Goal: Information Seeking & Learning: Compare options

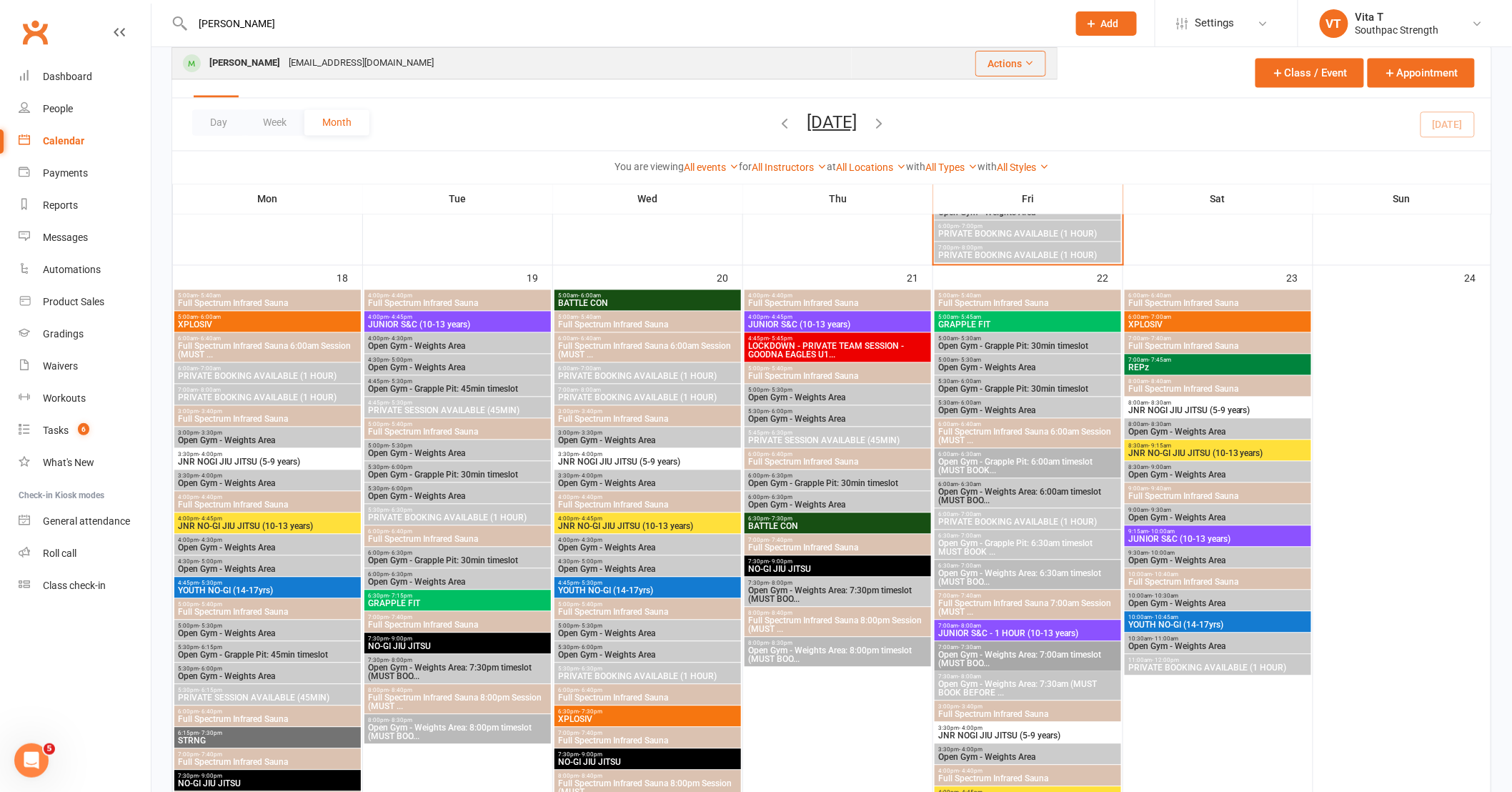
type input "[PERSON_NAME]"
click at [257, 60] on div "[PERSON_NAME]" at bounding box center [245, 63] width 79 height 21
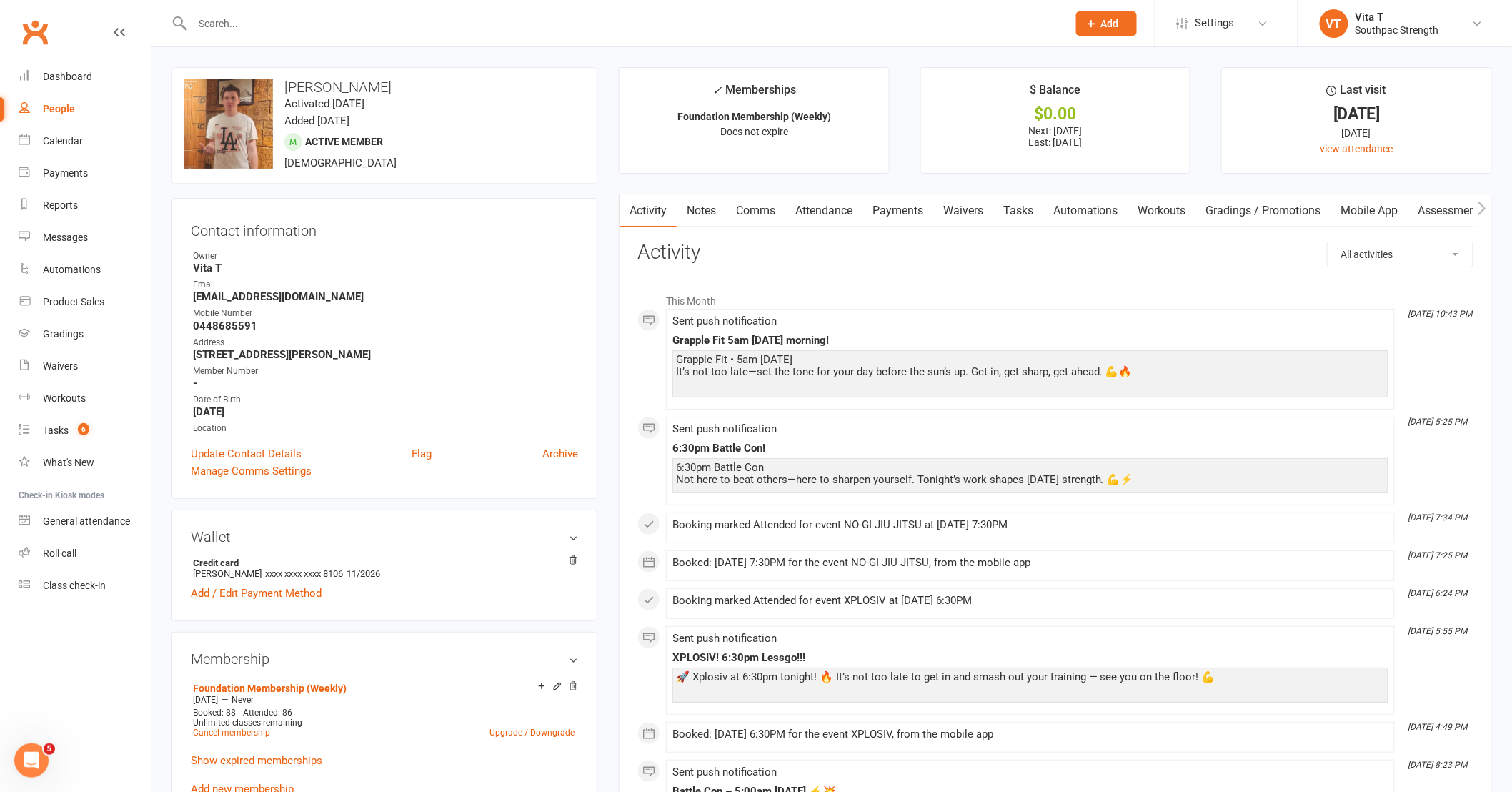
click at [1424, 203] on link "Assessments" at bounding box center [1453, 211] width 88 height 33
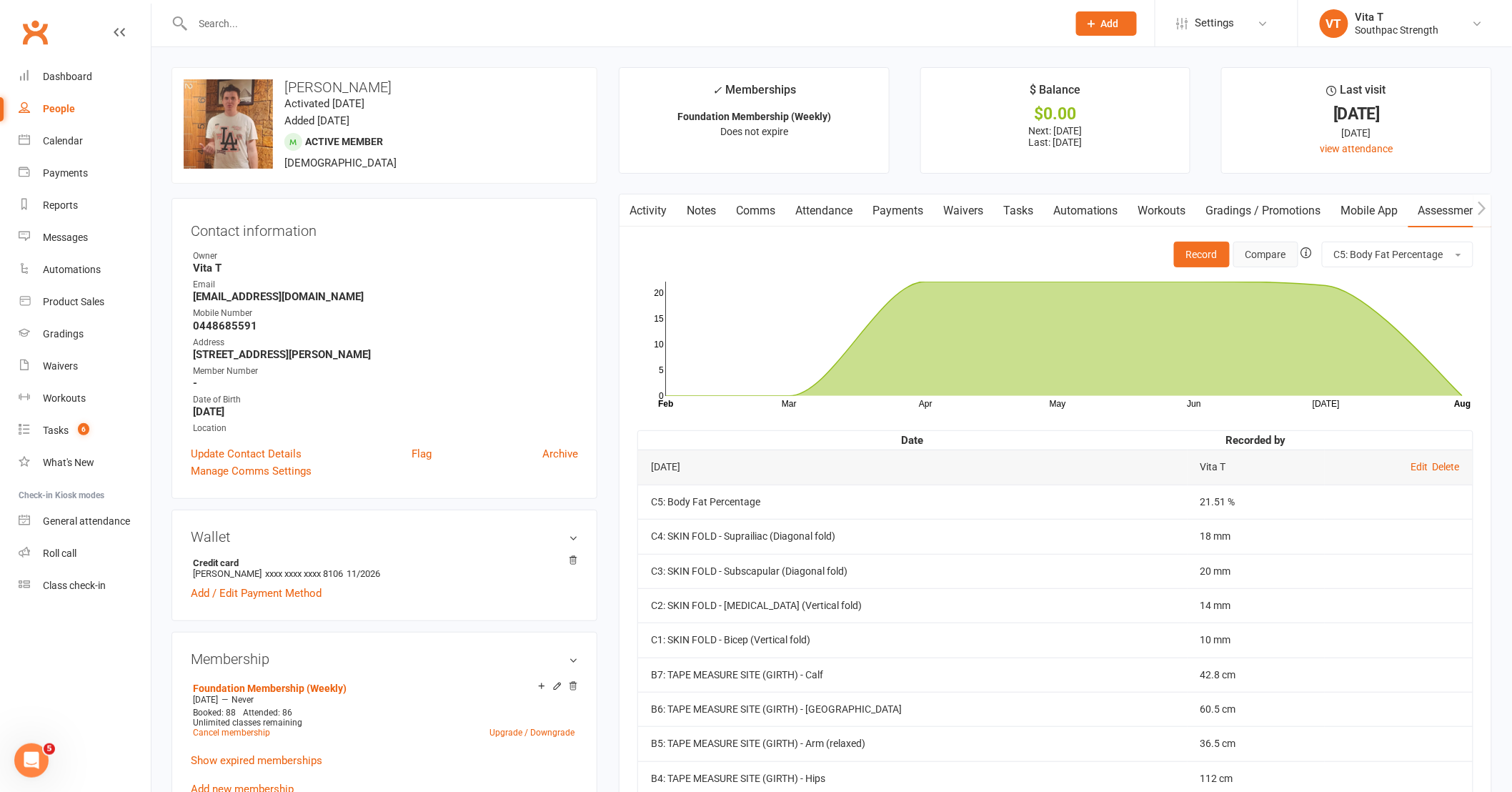
click at [1246, 262] on button "Compare" at bounding box center [1267, 254] width 65 height 26
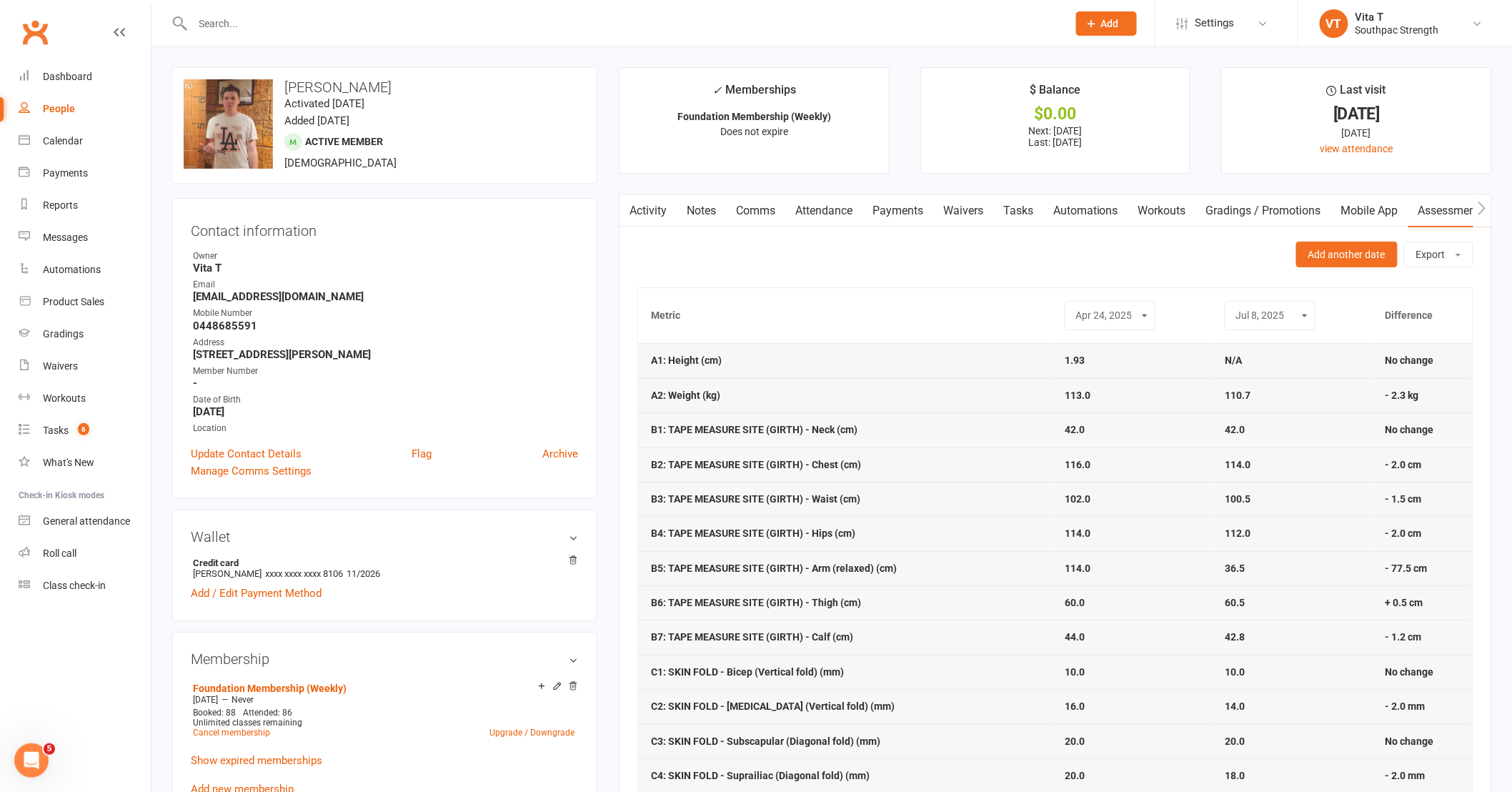
click at [488, 22] on input "text" at bounding box center [623, 23] width 869 height 20
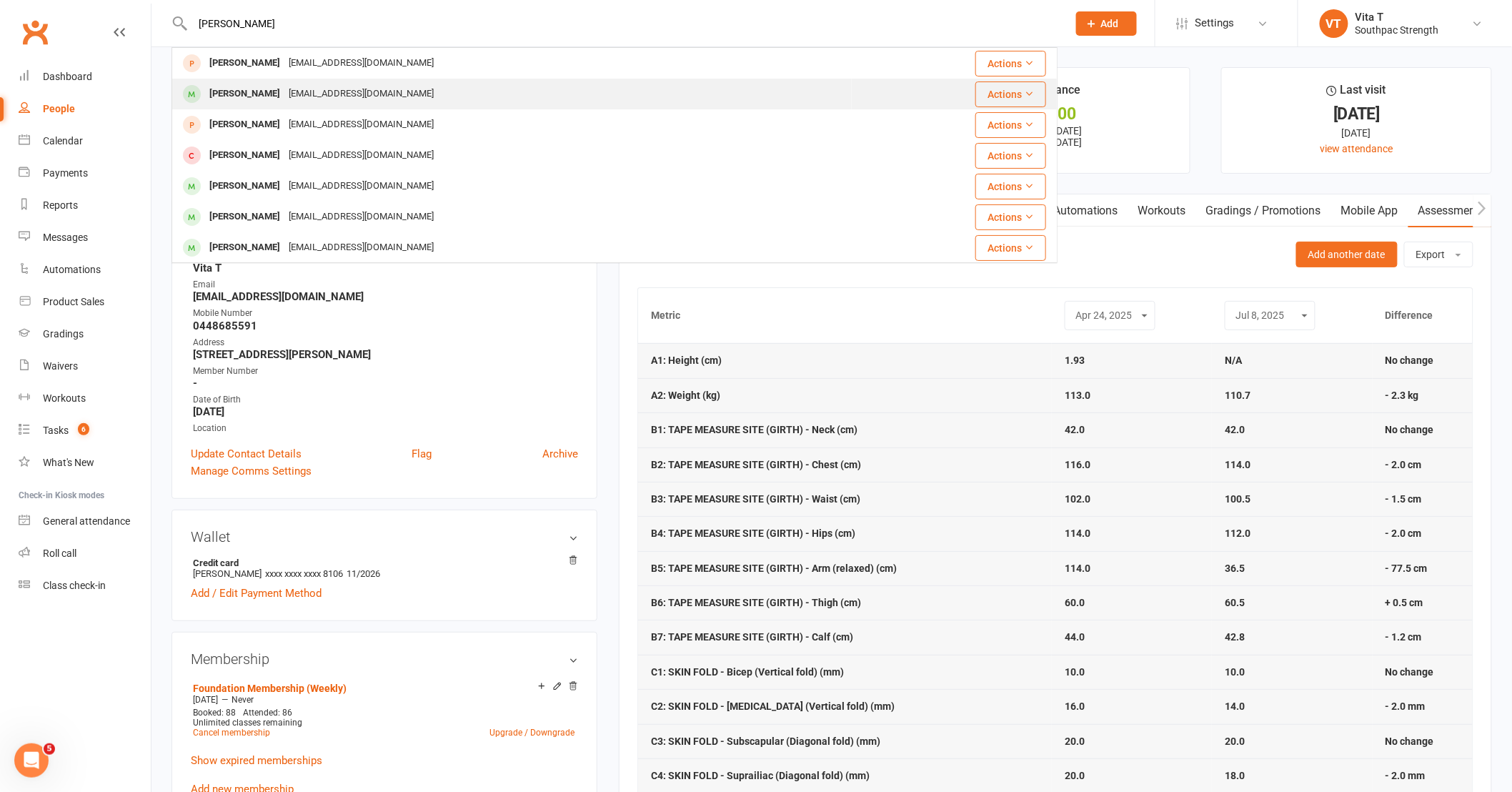
type input "[PERSON_NAME]"
click at [244, 88] on div "[PERSON_NAME]" at bounding box center [245, 94] width 79 height 21
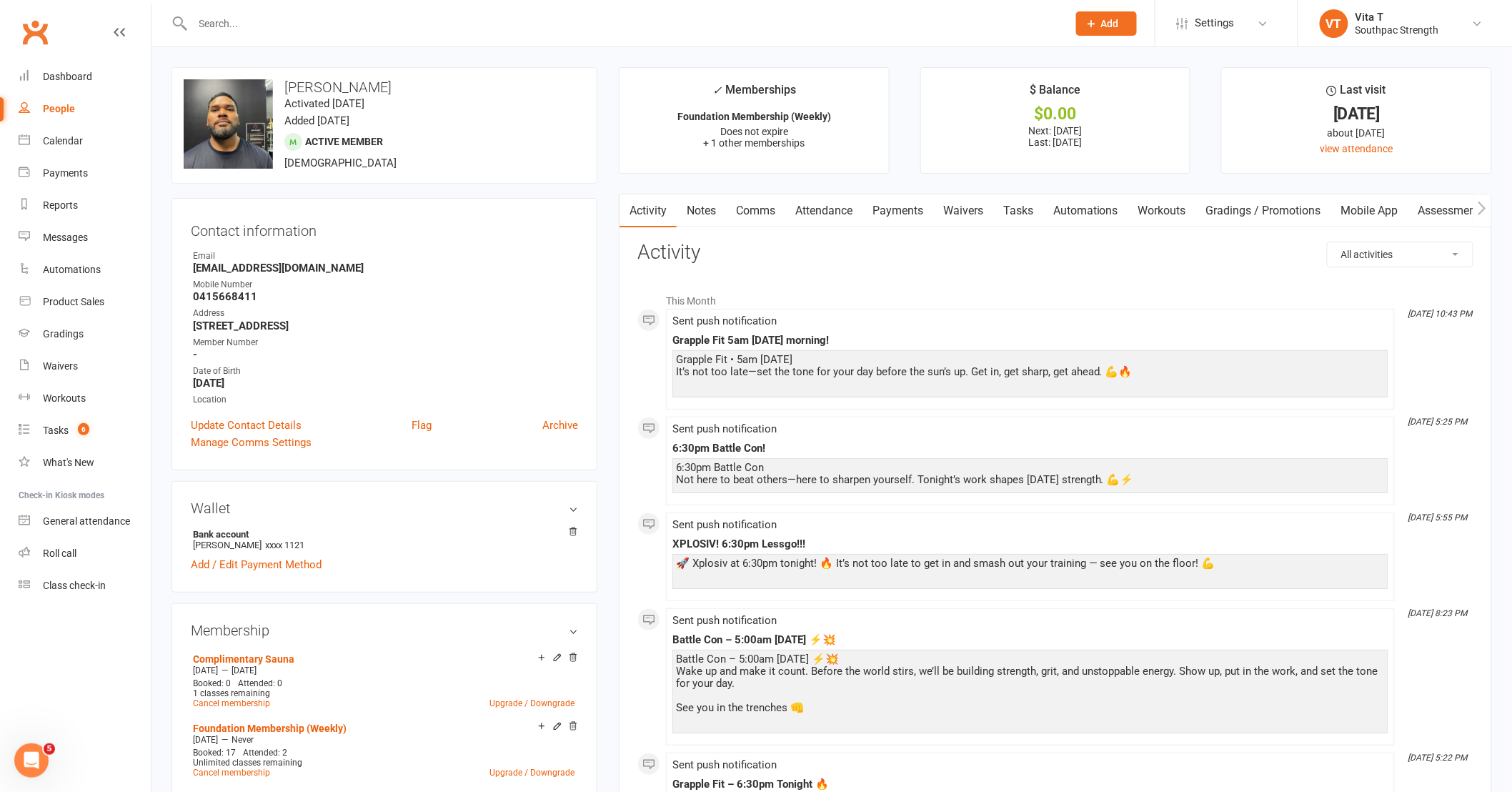
click at [1442, 215] on link "Assessments" at bounding box center [1453, 211] width 88 height 33
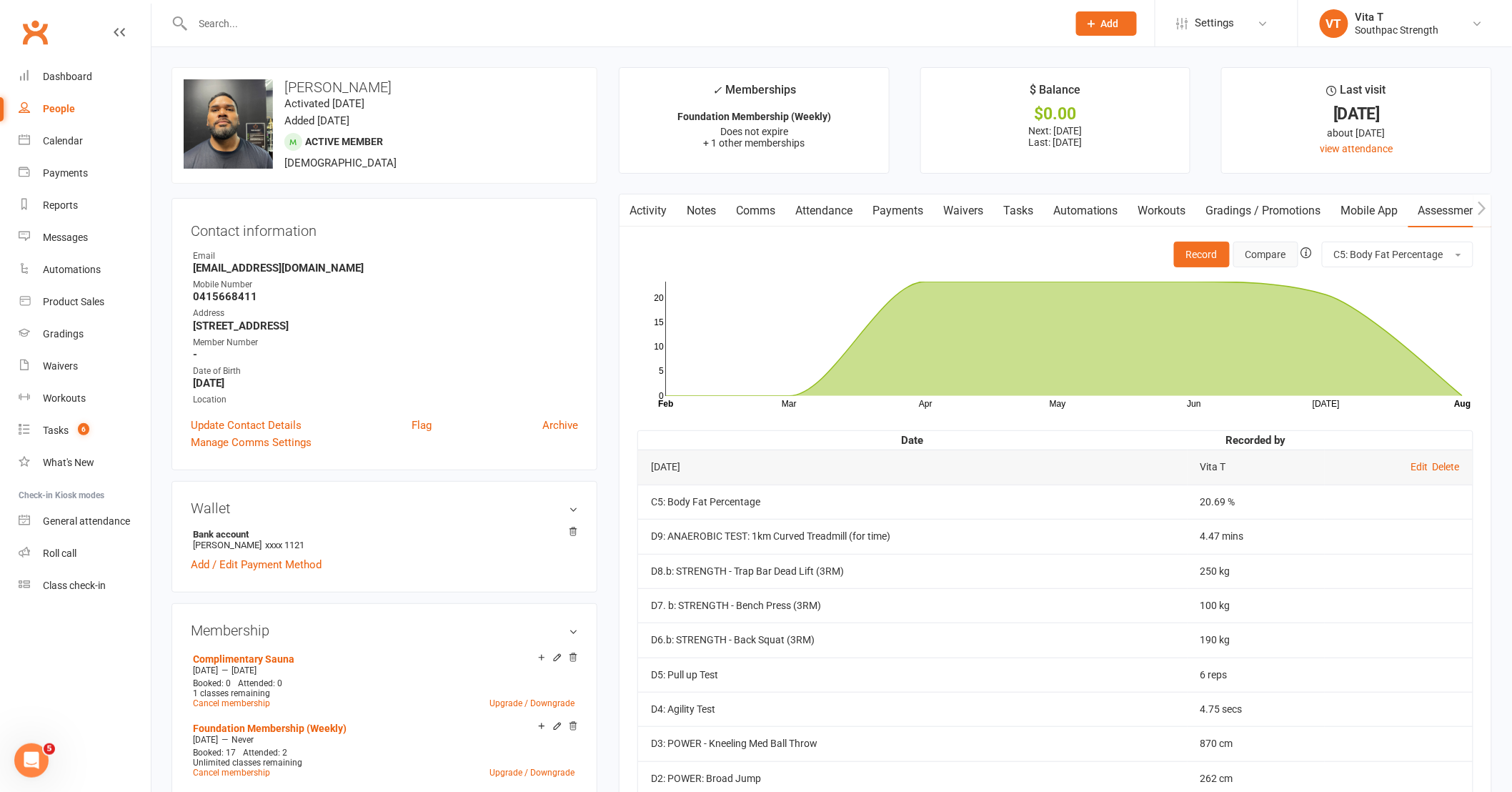
click at [1259, 260] on button "Compare" at bounding box center [1267, 254] width 65 height 26
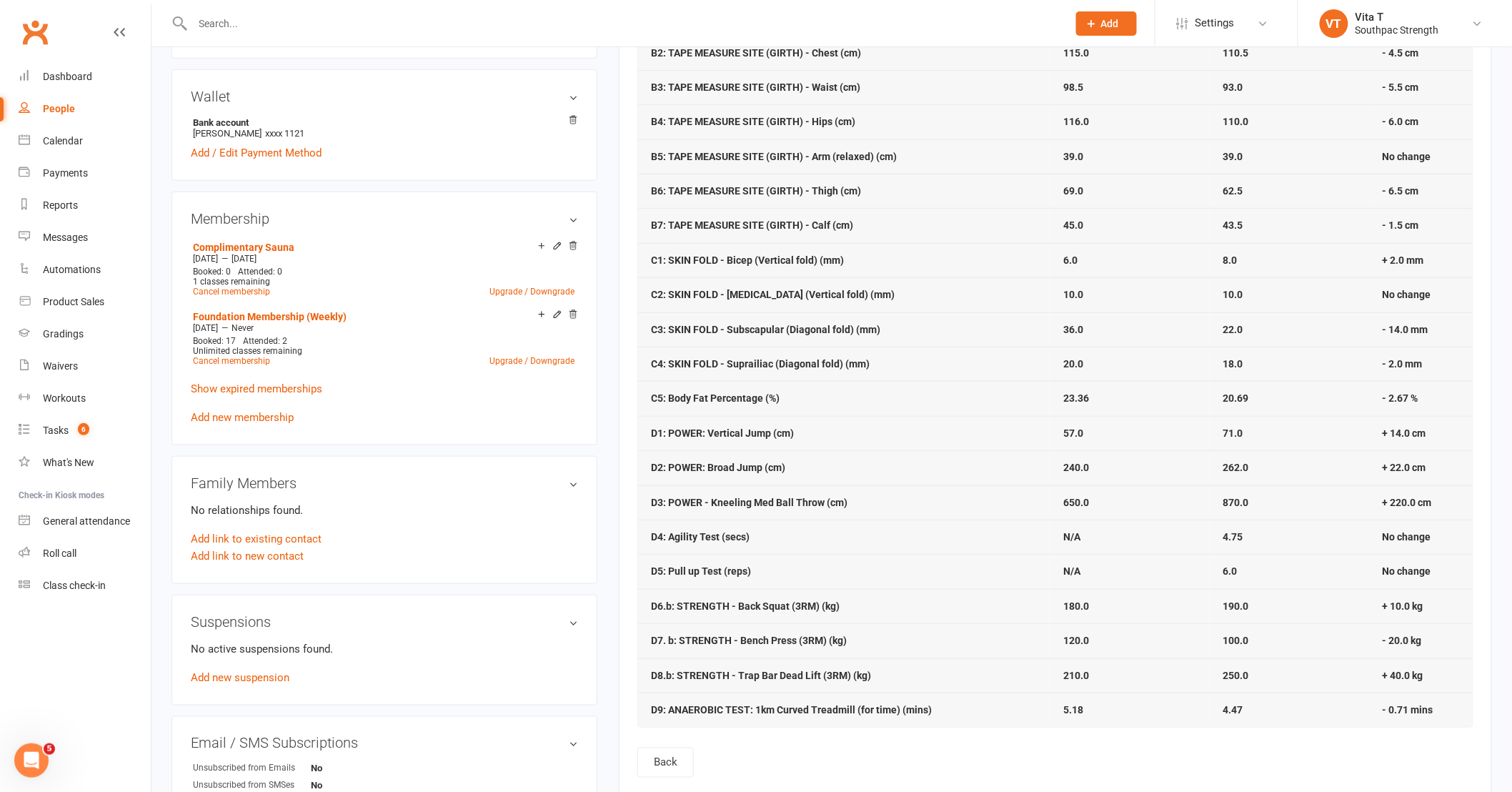
scroll to position [476, 0]
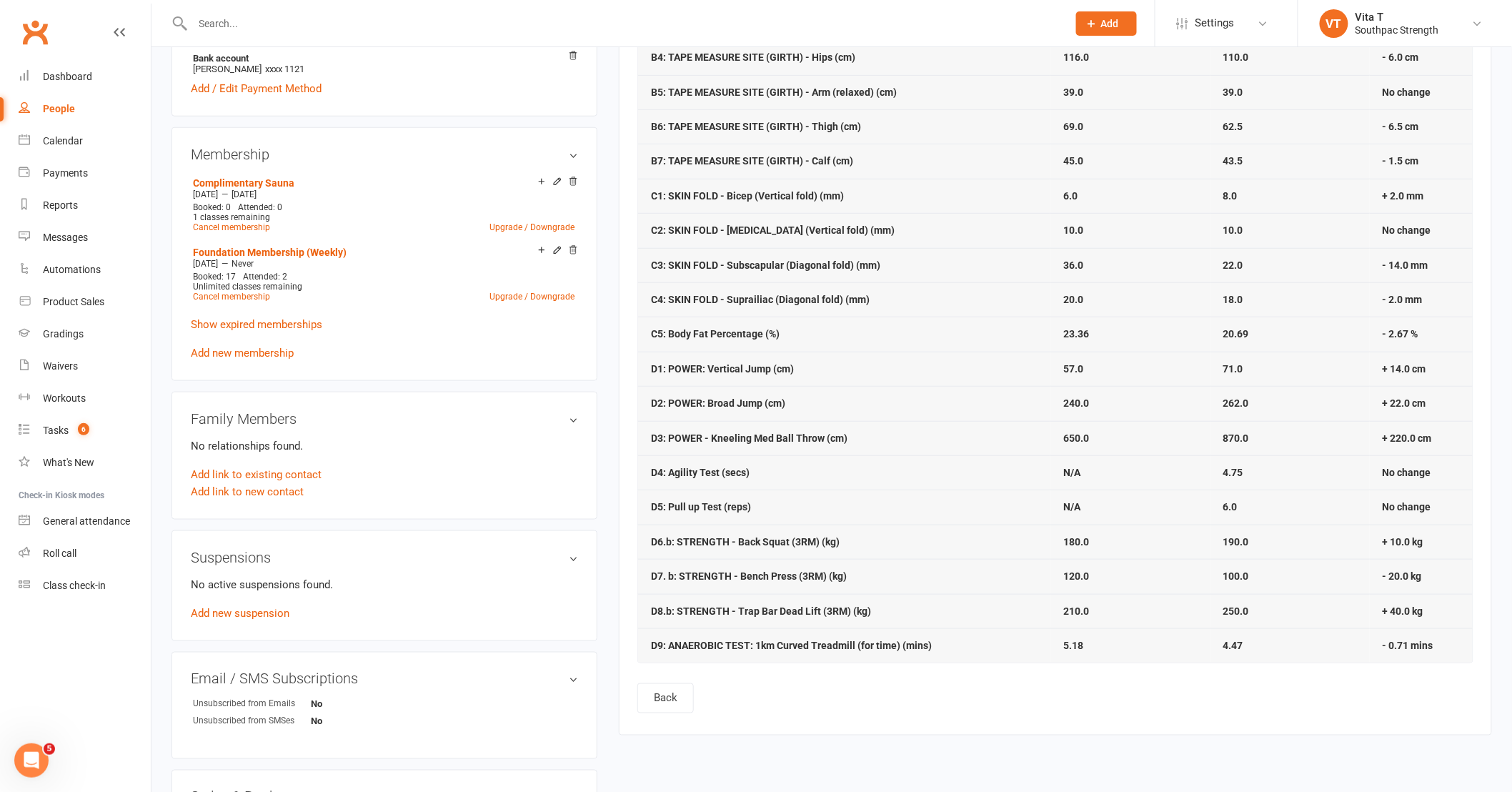
click at [488, 572] on div "Suspensions No active suspensions found. Add new suspension" at bounding box center [384, 585] width 426 height 110
